Goal: Task Accomplishment & Management: Use online tool/utility

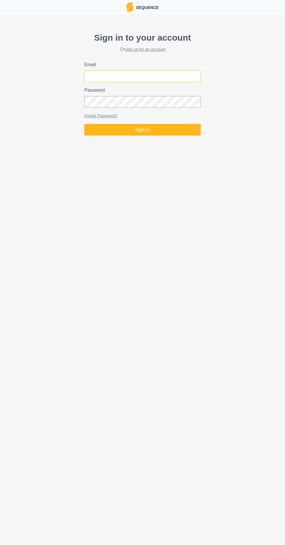
click at [97, 77] on input "Email" at bounding box center [142, 77] width 116 height 12
type input "[EMAIL_ADDRESS][DOMAIN_NAME]"
click at [84, 124] on button "Sign in" at bounding box center [142, 130] width 116 height 12
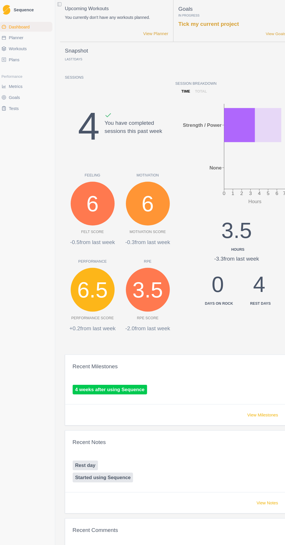
click at [19, 34] on span "Planner" at bounding box center [19, 36] width 14 height 6
select select "month"
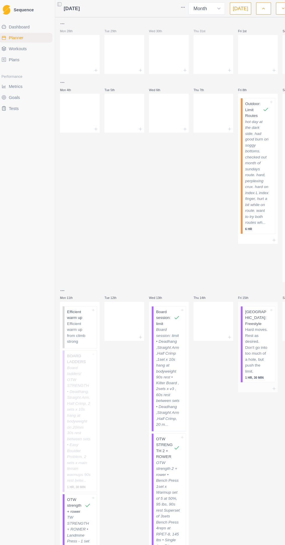
click at [249, 320] on p "Hard moves. Rest as desired. Don't go into too much of a hole, but push the lim…" at bounding box center [248, 334] width 23 height 45
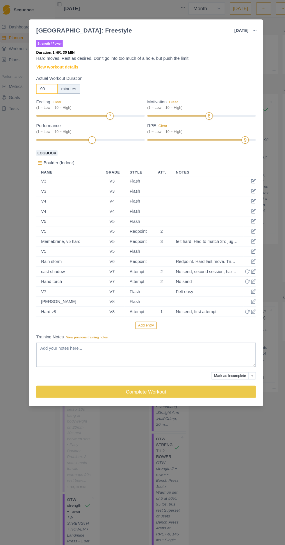
click at [48, 84] on input "90" at bounding box center [48, 84] width 20 height 9
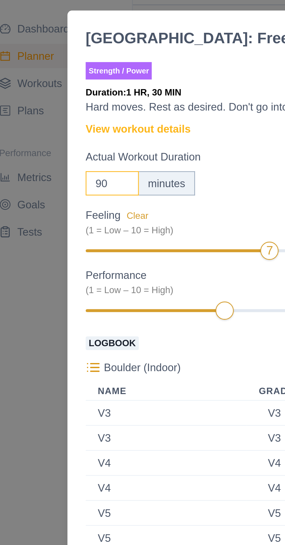
type input "9"
type input "150"
click at [100, 81] on div "150 minutes" at bounding box center [142, 84] width 209 height 9
click at [76, 40] on div "Strength / Power Duration: 2 HR, 30 MIN Hard moves. Rest as desired. Don't go i…" at bounding box center [142, 211] width 209 height 348
click at [17, 88] on div "[GEOGRAPHIC_DATA]: Freestyle [DATE] Link To Goal View Workout Metrics Edit Orig…" at bounding box center [142, 272] width 285 height 545
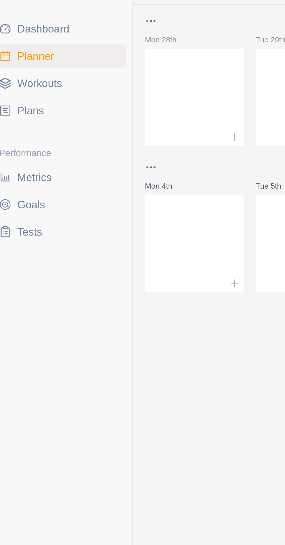
click at [18, 135] on div "Dashboard Planner Workouts Plans Performance Metrics Goals Tests" at bounding box center [27, 269] width 55 height 501
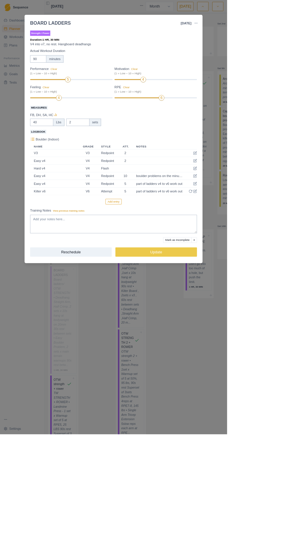
click at [247, 481] on div "BOARD LADDERS [DATE] Link To Goal View Workout Metrics Edit Original Workout Re…" at bounding box center [142, 272] width 285 height 545
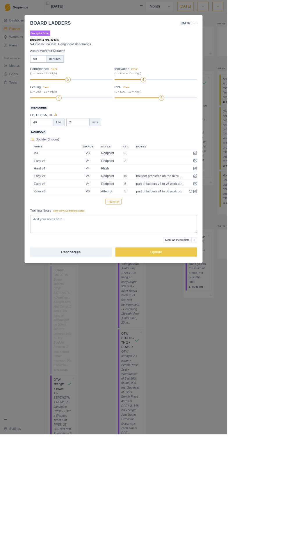
click at [231, 463] on div "BOARD LADDERS [DATE] Link To Goal View Workout Metrics Edit Original Workout Re…" at bounding box center [142, 272] width 285 height 545
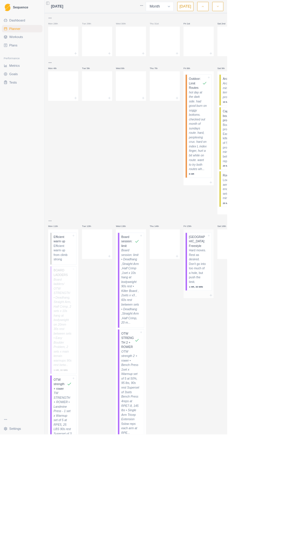
click at [260, 313] on div "[GEOGRAPHIC_DATA]: Freestyle Hard moves. Rest as desired. Don't go into too muc…" at bounding box center [249, 328] width 31 height 73
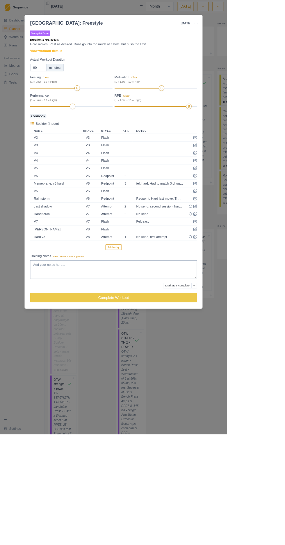
click at [274, 441] on div "[GEOGRAPHIC_DATA]: Freestyle [DATE] Link To Goal View Workout Metrics Edit Orig…" at bounding box center [142, 272] width 285 height 545
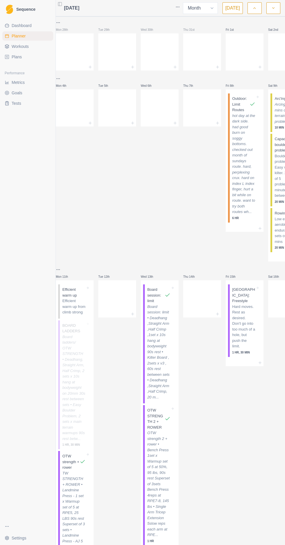
select select "month"
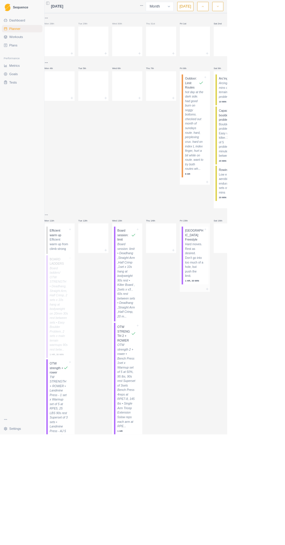
click at [253, 330] on p "Hard moves. Rest as desired. Don't go into too much of a hole, but push the lim…" at bounding box center [243, 326] width 23 height 45
